Goal: Information Seeking & Learning: Learn about a topic

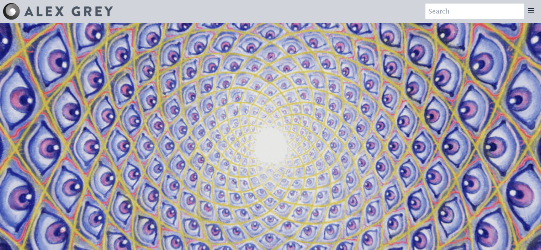
click at [530, 7] on icon at bounding box center [531, 10] width 9 height 9
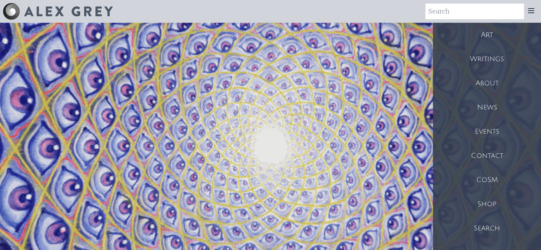
click at [480, 30] on div "Art" at bounding box center [487, 35] width 108 height 24
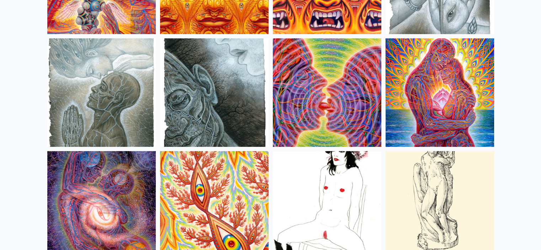
scroll to position [2293, 0]
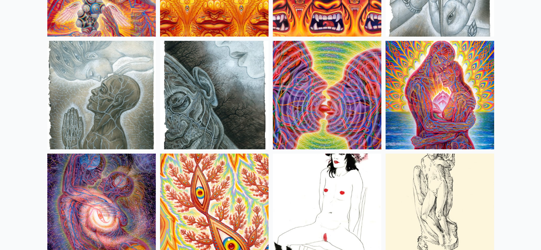
click at [432, 98] on img at bounding box center [439, 95] width 108 height 108
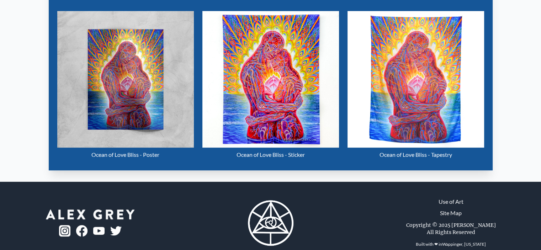
scroll to position [351, 0]
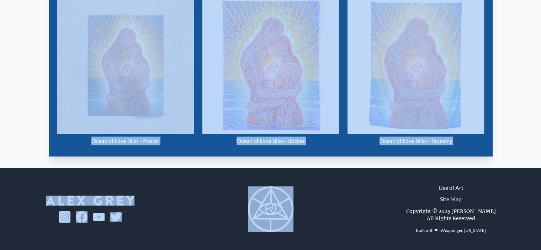
drag, startPoint x: 417, startPoint y: 168, endPoint x: 166, endPoint y: 126, distance: 254.5
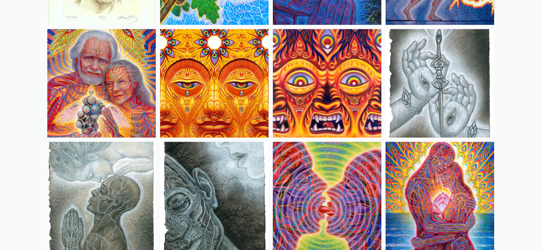
scroll to position [2191, 0]
